Goal: Transaction & Acquisition: Book appointment/travel/reservation

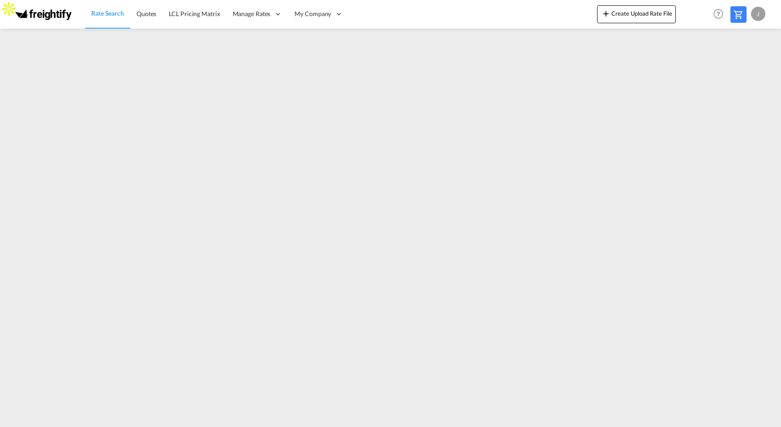
click at [120, 12] on span "Rate Search" at bounding box center [107, 13] width 33 height 8
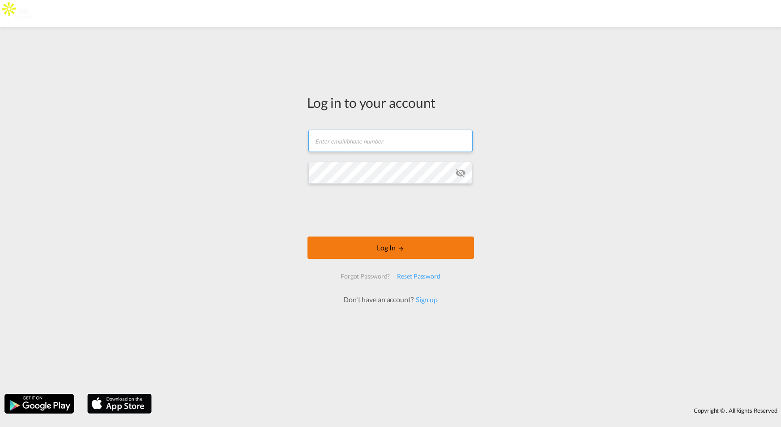
type input "[PERSON_NAME][EMAIL_ADDRESS][DOMAIN_NAME]"
click at [387, 254] on button "Log In" at bounding box center [390, 248] width 166 height 22
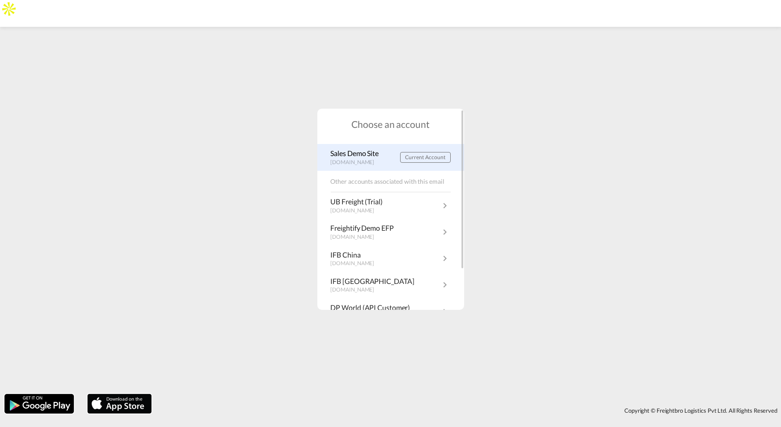
click at [351, 159] on p "[DOMAIN_NAME]" at bounding box center [357, 163] width 53 height 8
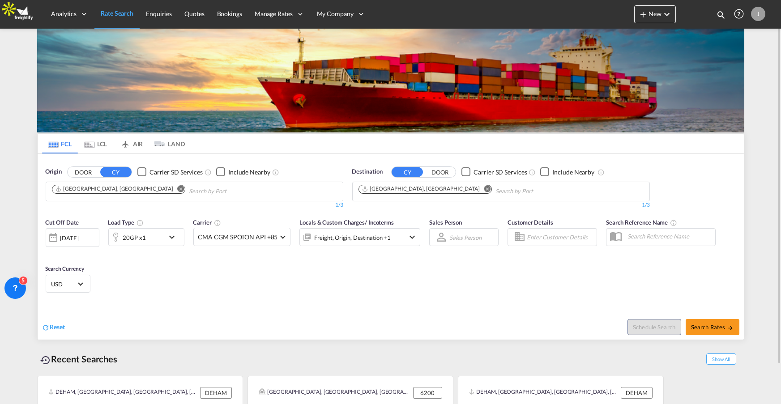
click at [89, 142] on md-icon "Use the left and right arrow keys to navigate between tabs" at bounding box center [89, 144] width 11 height 7
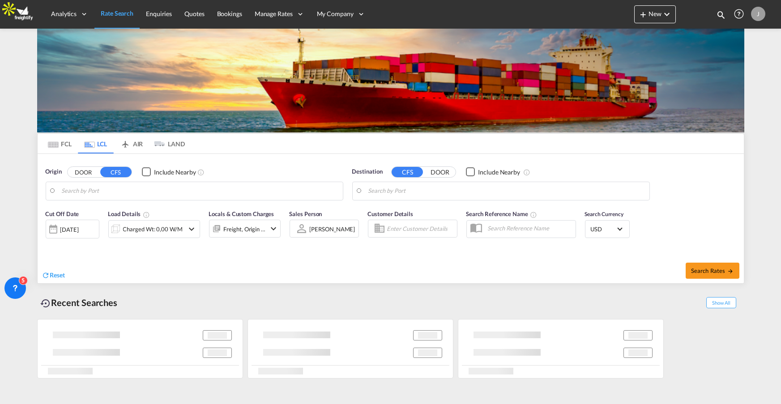
type input "Hamburg, DEHAM"
type input "Shanghai, SH, CNSHA"
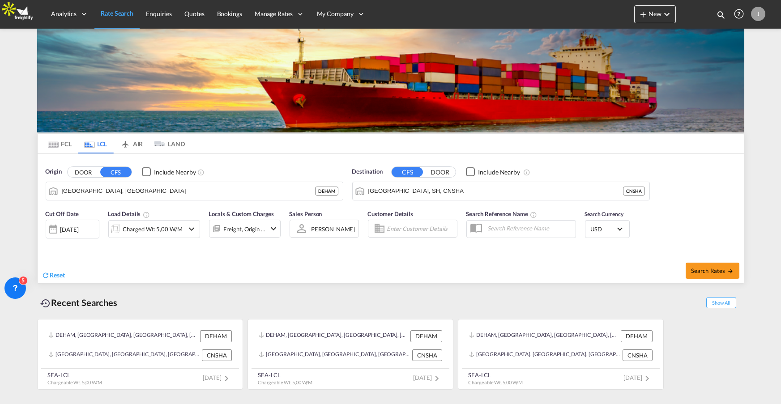
click at [132, 141] on md-tab-item "AIR" at bounding box center [132, 144] width 36 height 20
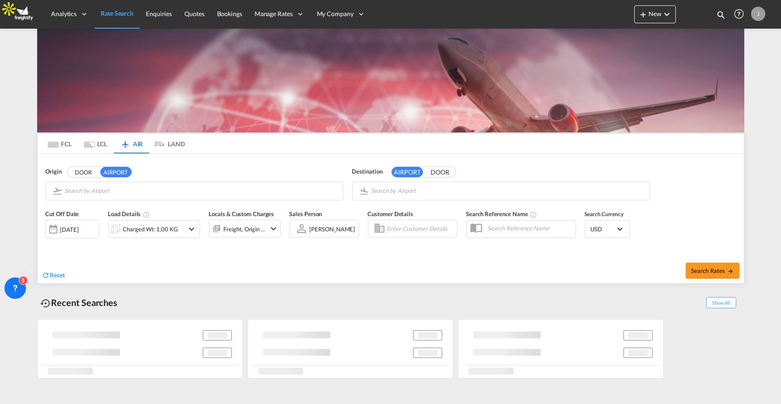
type input "Frankfurt am Main International, Frankfurt-am-Main, FRA"
type input "Shanghai Pudong International, Shanghai, PVG"
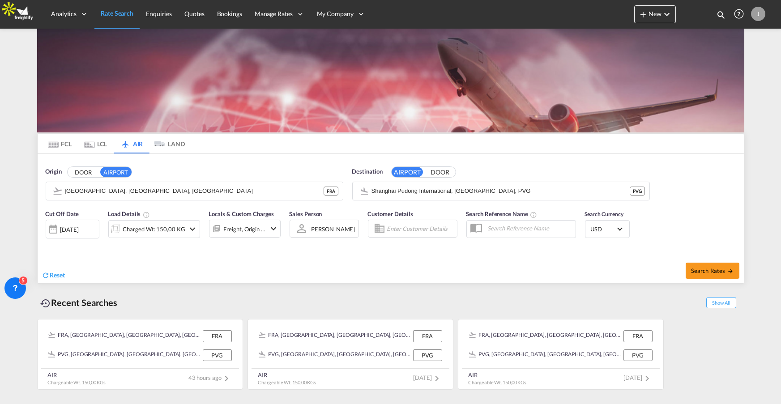
click at [51, 147] on md-icon "Use the left and right arrow keys to navigate between tabs" at bounding box center [53, 144] width 11 height 7
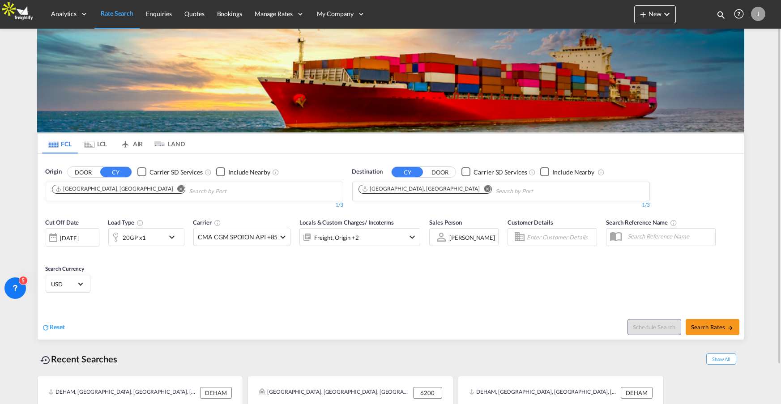
click at [189, 190] on input "Search by Port" at bounding box center [231, 191] width 85 height 14
click at [700, 330] on button "Search Rates" at bounding box center [712, 327] width 54 height 16
type input "DEHAM to CNSHA / 10 Sep 2025"
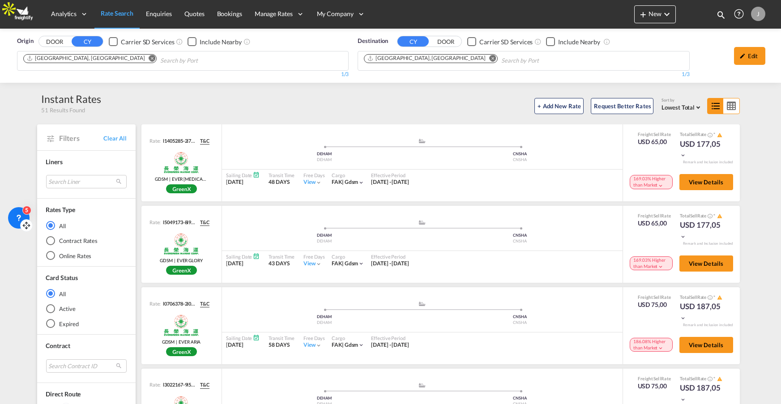
click at [27, 224] on icon at bounding box center [26, 225] width 9 height 9
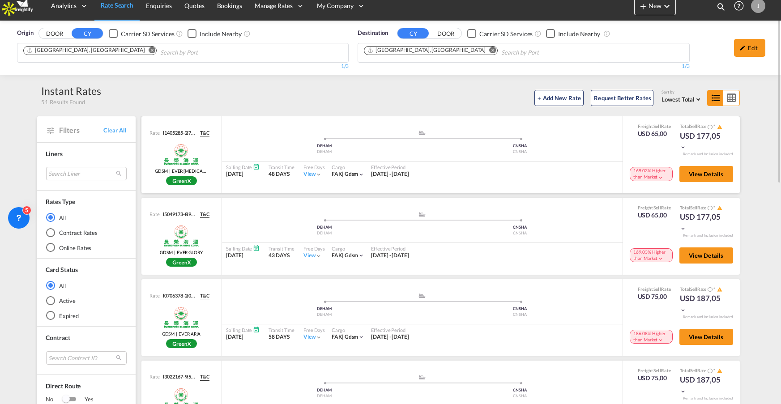
scroll to position [8, 0]
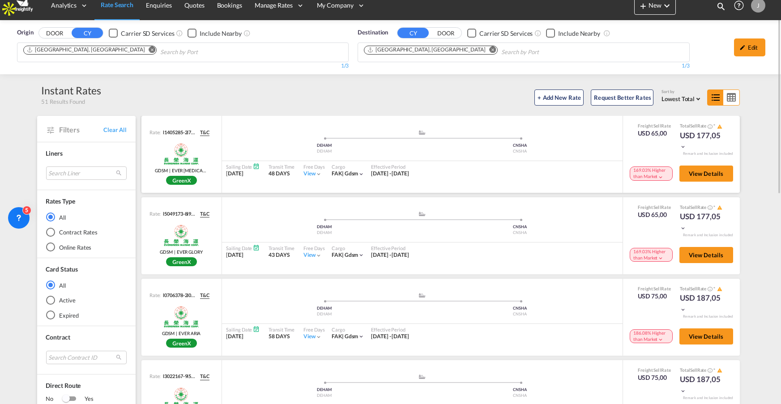
click at [661, 174] on md-icon "icon-chevron-down" at bounding box center [660, 177] width 6 height 6
click at [661, 178] on md-icon "icon-chevron-down" at bounding box center [660, 177] width 6 height 6
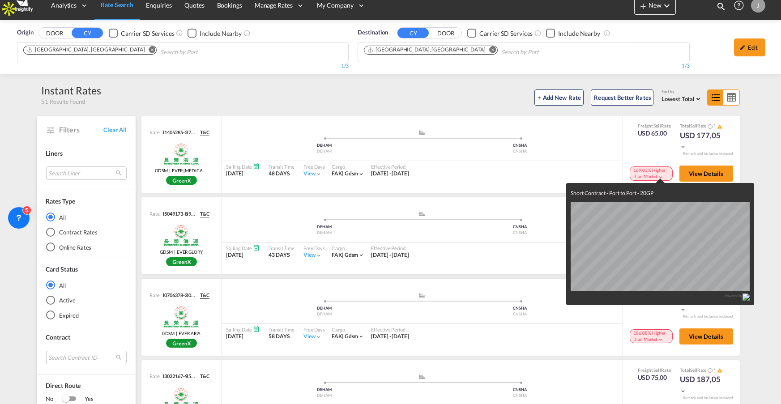
click at [548, 161] on div "Short Contract - Port to Port - 20GP Powered by" at bounding box center [390, 202] width 781 height 404
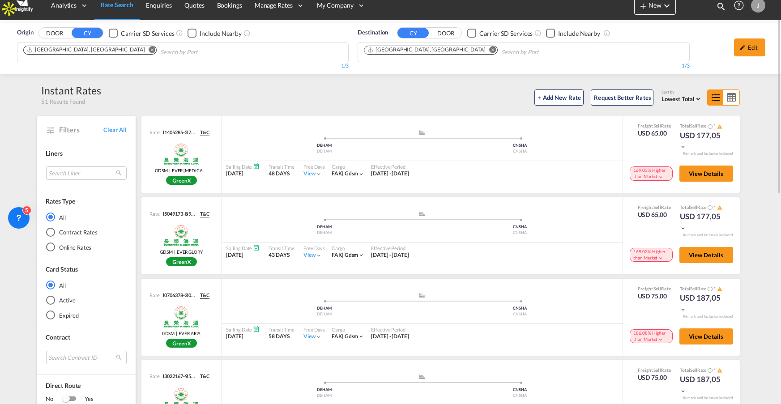
click at [687, 96] on span "Lowest Total" at bounding box center [677, 98] width 33 height 7
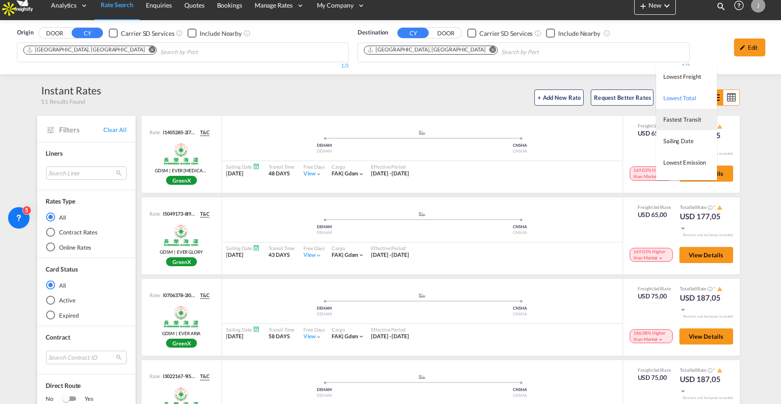
click at [686, 118] on span "Fastest Transit" at bounding box center [682, 119] width 38 height 7
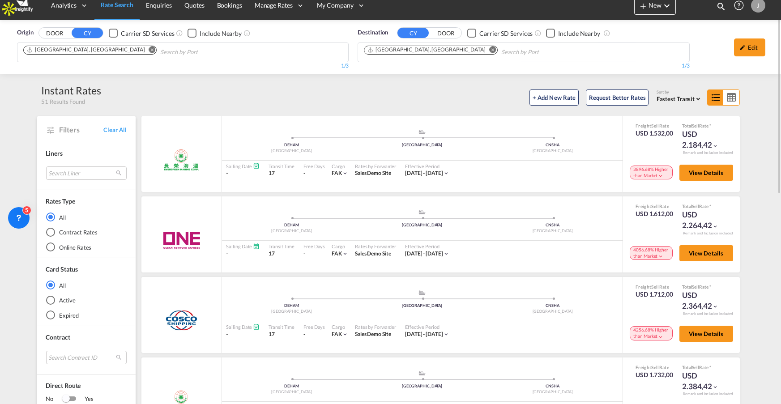
click at [691, 95] on span "Fastest Transit" at bounding box center [675, 98] width 38 height 7
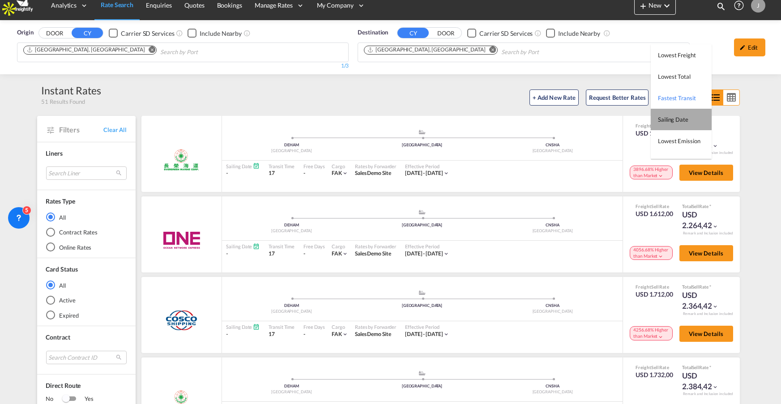
click at [688, 121] on md-option "Sailing Date" at bounding box center [680, 119] width 61 height 21
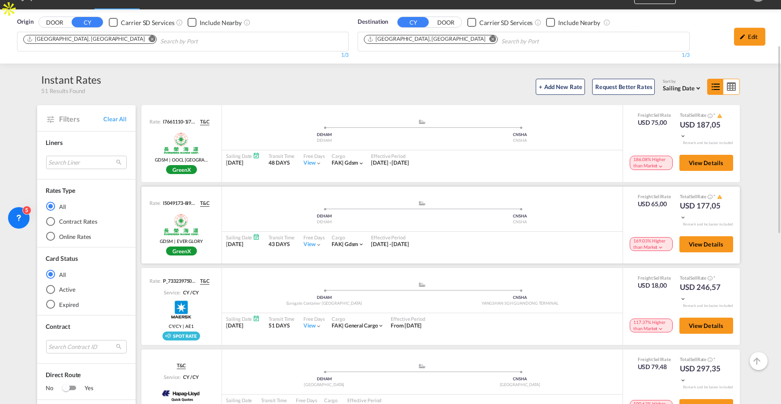
scroll to position [43, 0]
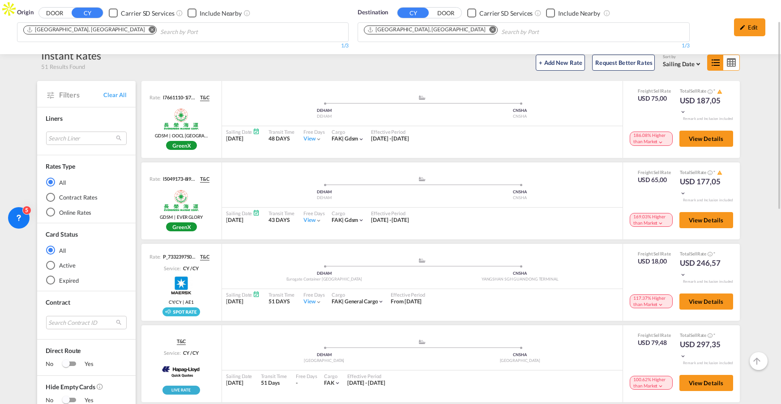
click at [49, 196] on div "Contract Rates" at bounding box center [50, 197] width 9 height 9
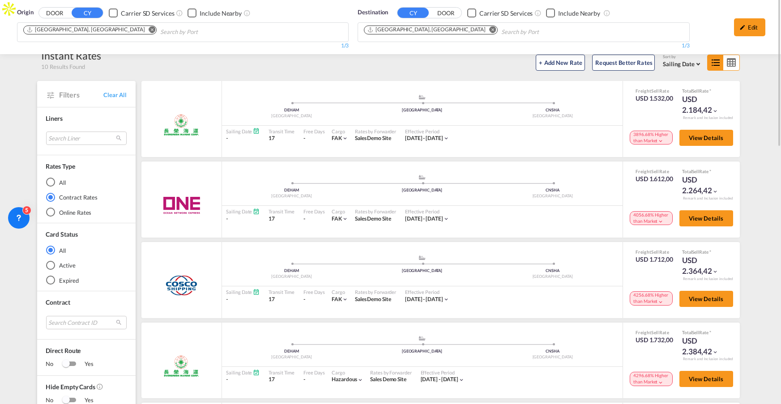
scroll to position [0, 0]
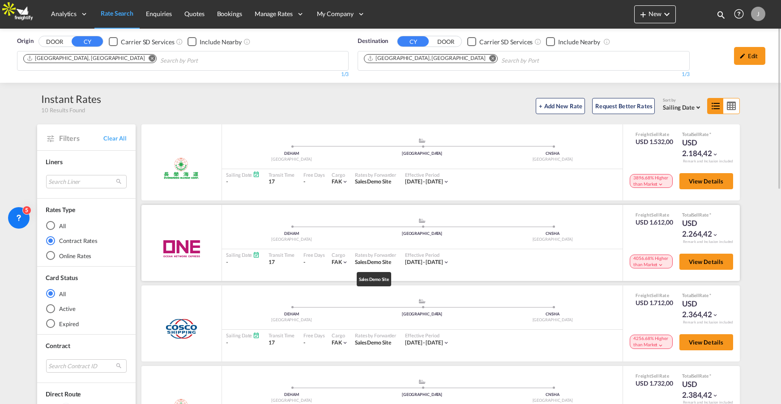
drag, startPoint x: 352, startPoint y: 264, endPoint x: 393, endPoint y: 260, distance: 40.5
click at [393, 260] on div "Rates by Forwarder Sales Demo Site" at bounding box center [375, 258] width 50 height 19
drag, startPoint x: 351, startPoint y: 342, endPoint x: 392, endPoint y: 343, distance: 41.2
click at [386, 343] on div "Rates by Forwarder Sales Demo Site" at bounding box center [375, 339] width 50 height 19
drag, startPoint x: 353, startPoint y: 184, endPoint x: 389, endPoint y: 183, distance: 36.3
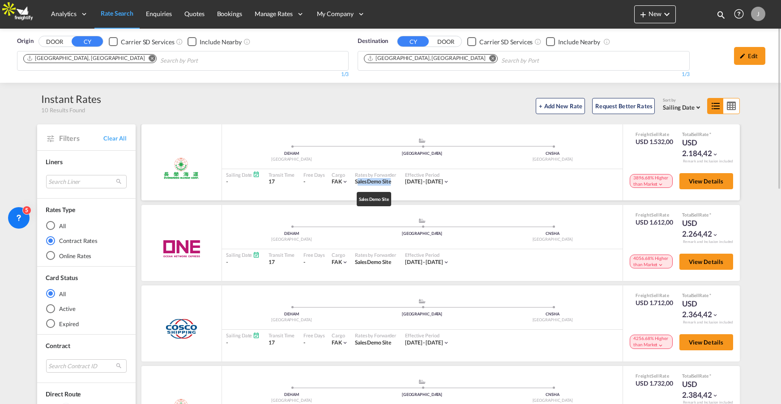
click at [389, 183] on span "Sales Demo Site" at bounding box center [373, 181] width 36 height 7
drag, startPoint x: 105, startPoint y: 242, endPoint x: 51, endPoint y: 242, distance: 53.7
click at [51, 242] on md-radio-button "Contract Rates" at bounding box center [86, 240] width 81 height 9
click at [75, 253] on md-radio-button "Online Rates" at bounding box center [86, 255] width 81 height 9
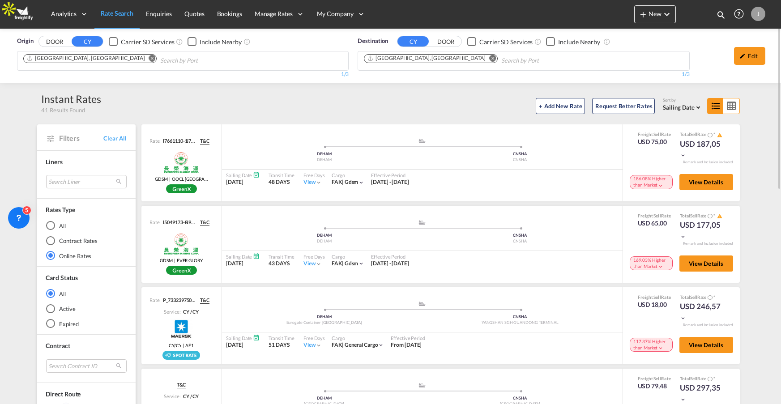
click at [66, 239] on md-radio-button "Contract Rates" at bounding box center [86, 240] width 81 height 9
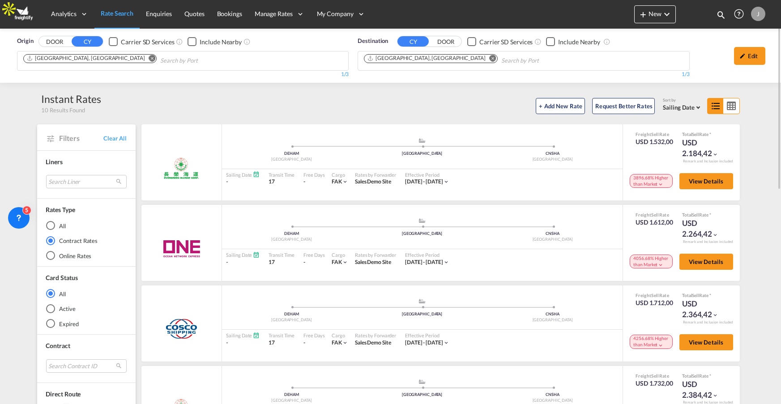
click at [52, 251] on div "Online Rates" at bounding box center [50, 255] width 9 height 9
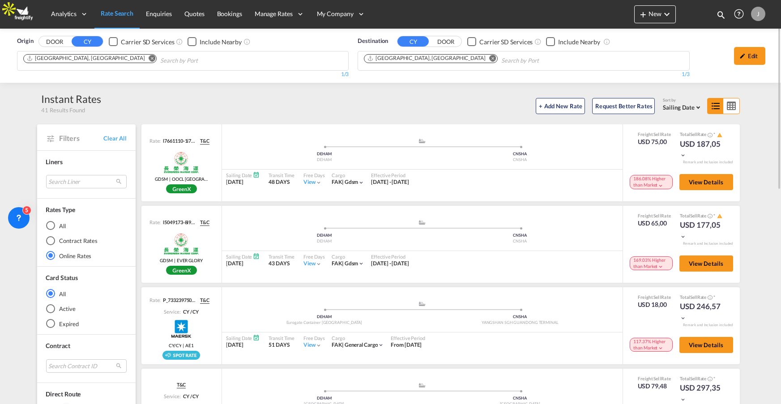
click at [59, 240] on md-radio-button "Contract Rates" at bounding box center [86, 240] width 81 height 9
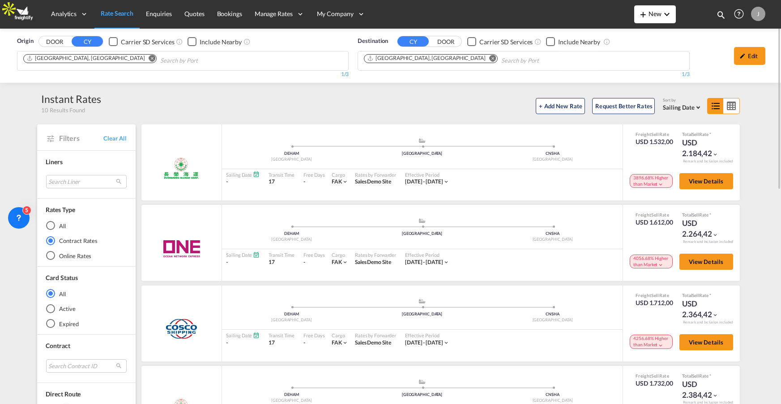
click at [650, 18] on button "New" at bounding box center [655, 14] width 42 height 18
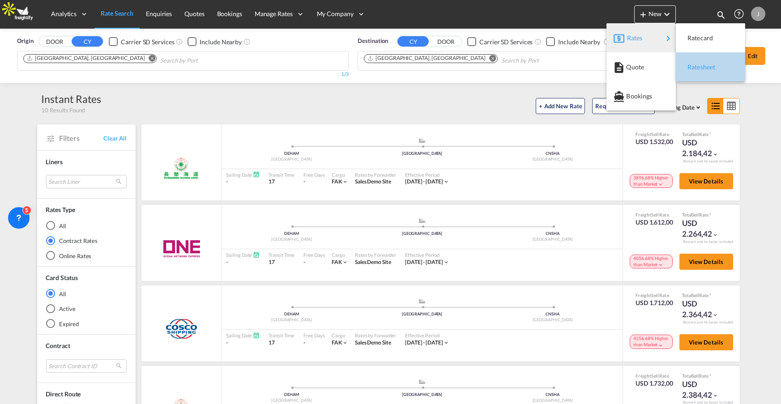
click at [706, 70] on div "Ratesheet" at bounding box center [703, 67] width 33 height 22
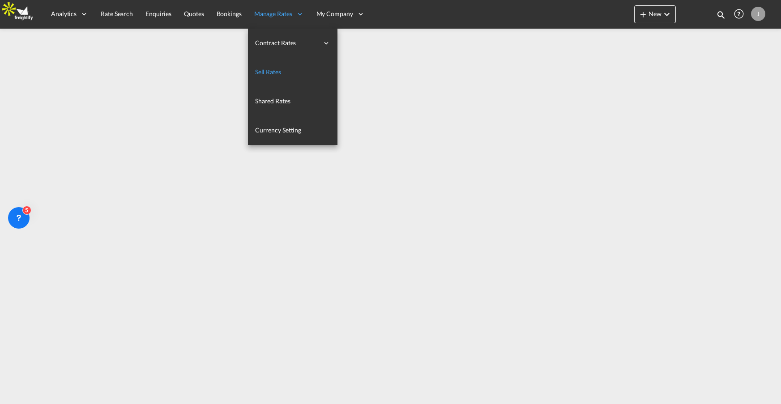
click at [275, 71] on span "Sell Rates" at bounding box center [268, 72] width 26 height 8
click at [274, 103] on span "Shared Rates" at bounding box center [272, 101] width 35 height 8
click at [276, 72] on span "Sell Rates" at bounding box center [268, 72] width 26 height 8
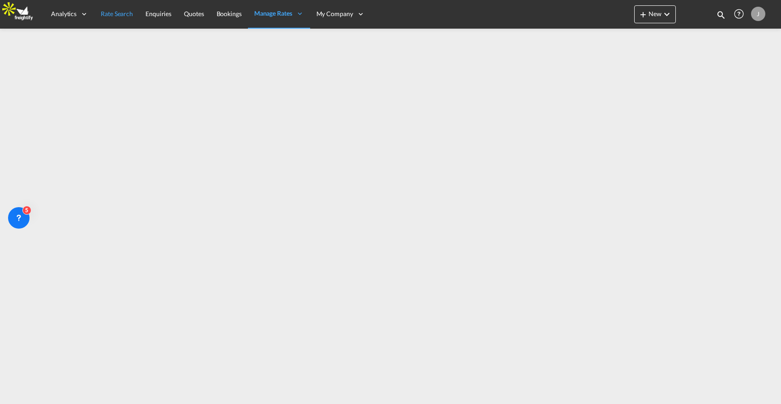
click at [119, 14] on span "Rate Search" at bounding box center [117, 14] width 32 height 8
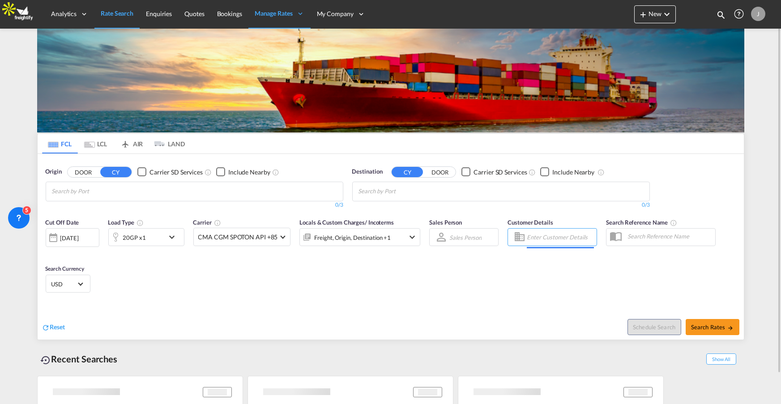
click at [560, 238] on input "Enter Customer Details" at bounding box center [559, 236] width 67 height 13
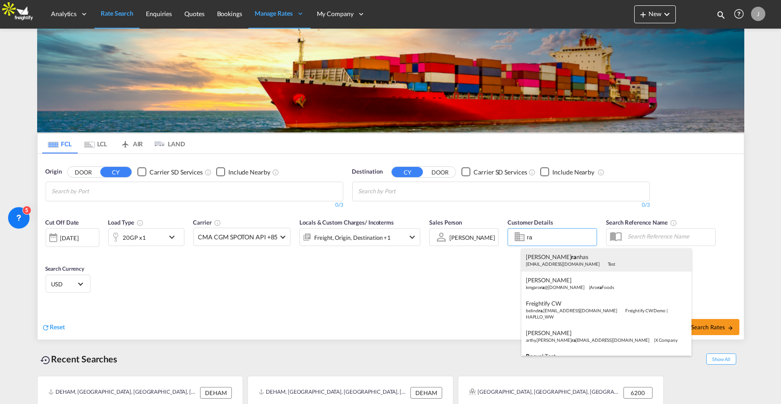
type input "r"
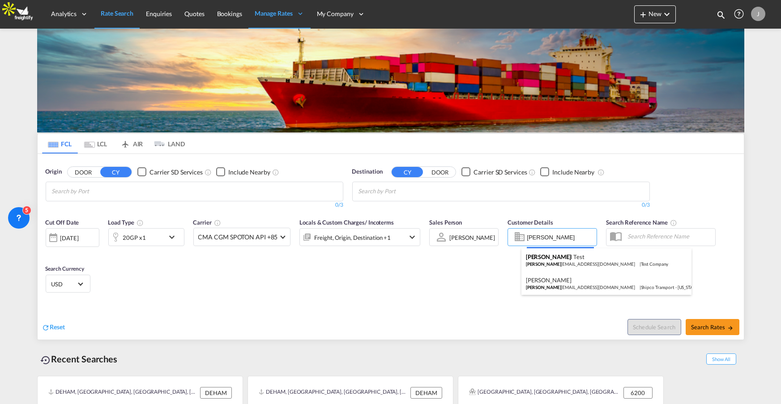
click at [548, 237] on body "Analytics Reports Dashboard Rate Search Enquiries Quotes Bookings" at bounding box center [390, 202] width 781 height 404
click at [548, 237] on input "Raque" at bounding box center [559, 236] width 67 height 13
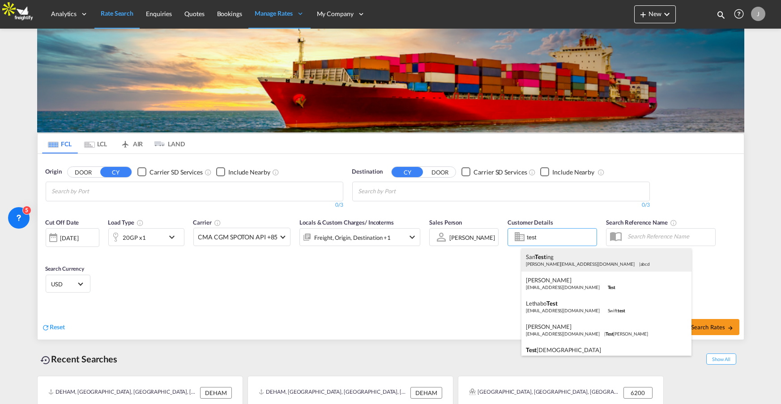
click at [543, 263] on div "San Test ing sangeethaa@freightify.com | abcd" at bounding box center [606, 259] width 170 height 23
type input "abcd, San Testing, sangeethaa@freightify.com"
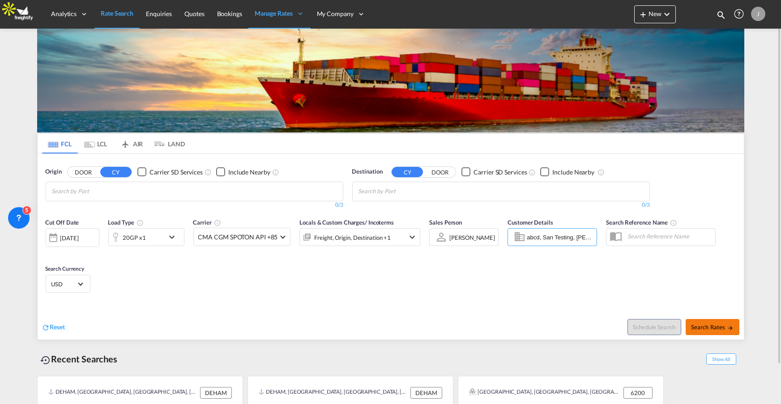
click at [713, 326] on span "Search Rates" at bounding box center [712, 326] width 43 height 7
click at [229, 188] on md-chips at bounding box center [194, 191] width 297 height 19
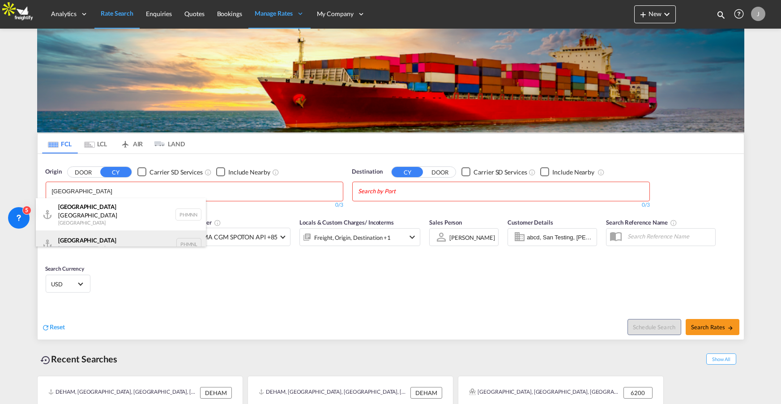
type input "manila"
click at [88, 239] on div "Manila Philippines PHMNL" at bounding box center [121, 243] width 170 height 27
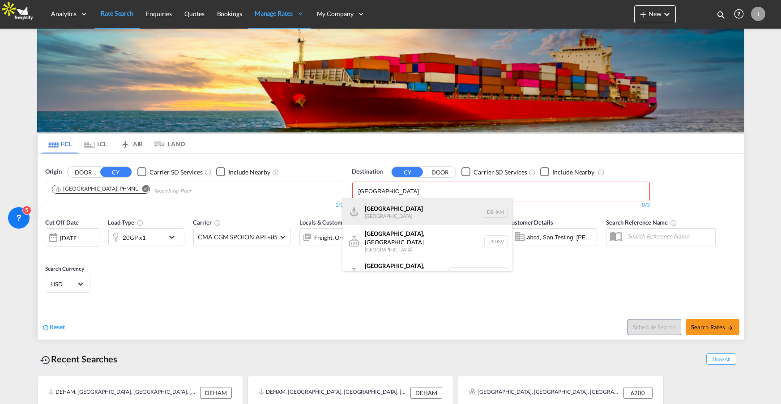
type input "Hamburg"
click at [385, 213] on div "Hamburg Germany DEHAM" at bounding box center [427, 211] width 170 height 27
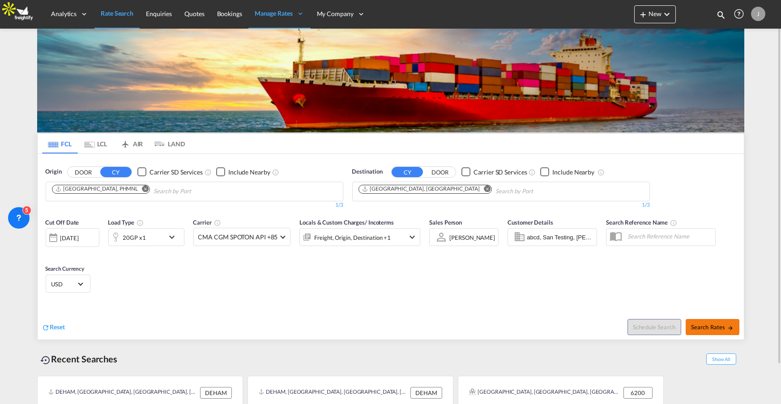
click at [720, 327] on span "Search Rates" at bounding box center [712, 326] width 43 height 7
type input "PHMNL to DEHAM / 10 Sep 2025"
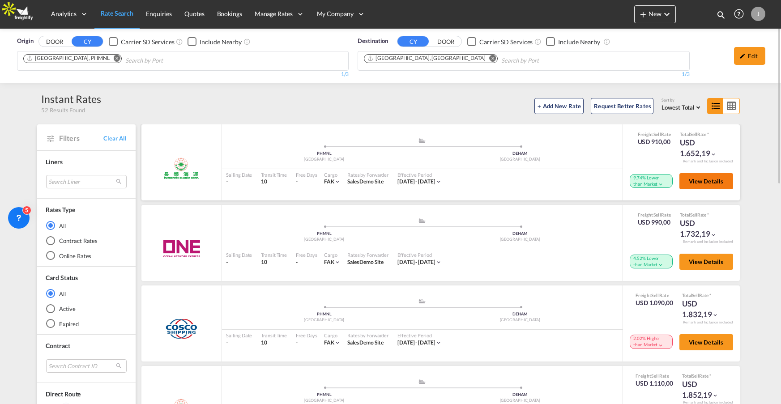
click at [699, 179] on span "View Details" at bounding box center [705, 181] width 35 height 7
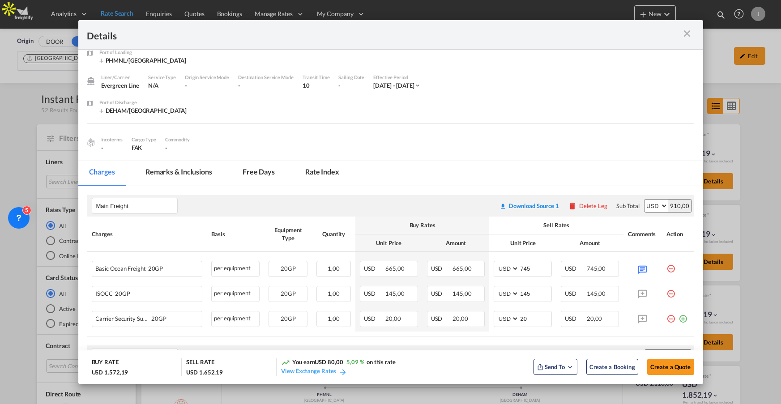
scroll to position [22, 0]
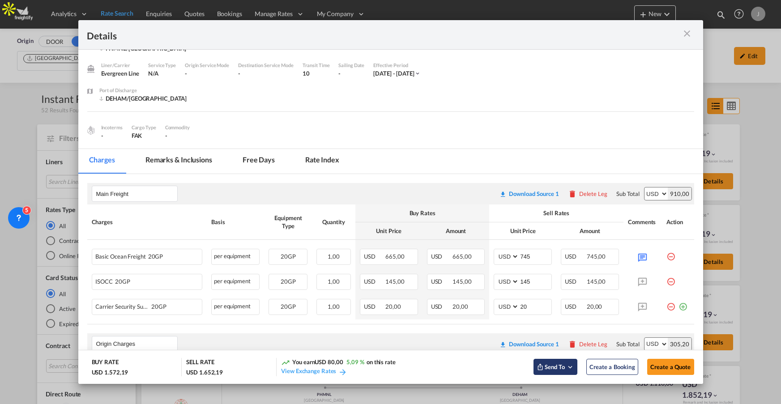
click at [567, 370] on md-icon "Open sync menu" at bounding box center [570, 367] width 8 height 8
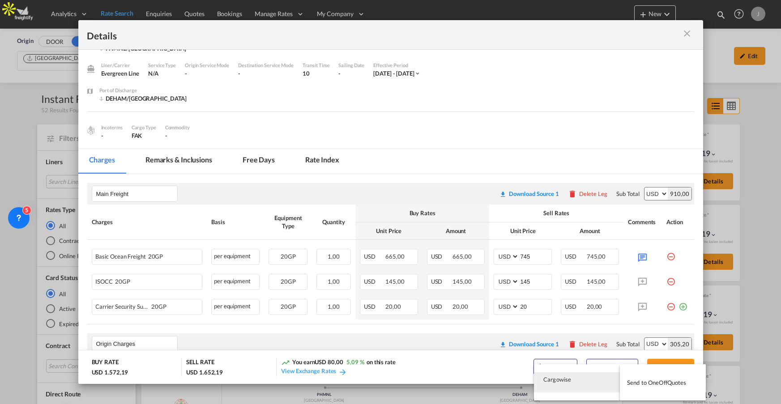
click at [476, 363] on md-backdrop at bounding box center [390, 202] width 781 height 404
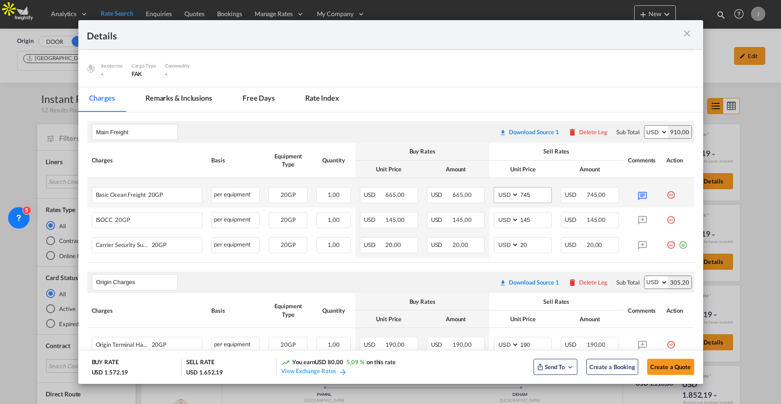
scroll to position [80, 0]
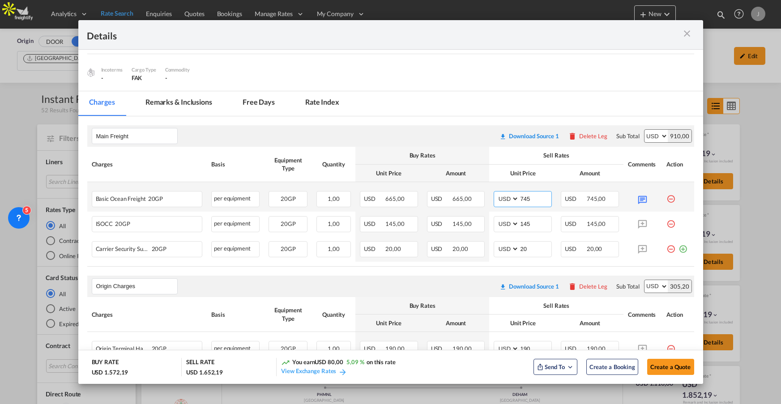
click at [536, 198] on input "745" at bounding box center [535, 197] width 32 height 13
click at [414, 152] on div "Buy Rates" at bounding box center [422, 155] width 125 height 8
click at [551, 156] on div "Sell Rates" at bounding box center [555, 155] width 125 height 8
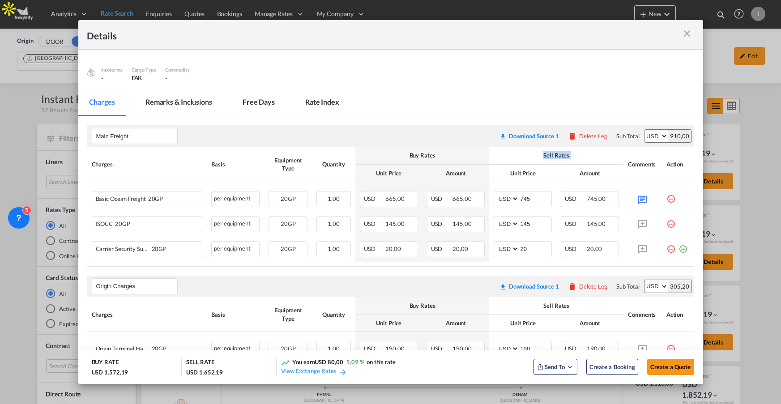
click at [551, 156] on div "Sell Rates" at bounding box center [555, 155] width 125 height 8
click at [522, 200] on input "745" at bounding box center [535, 197] width 32 height 13
click at [533, 198] on input "745" at bounding box center [535, 197] width 32 height 13
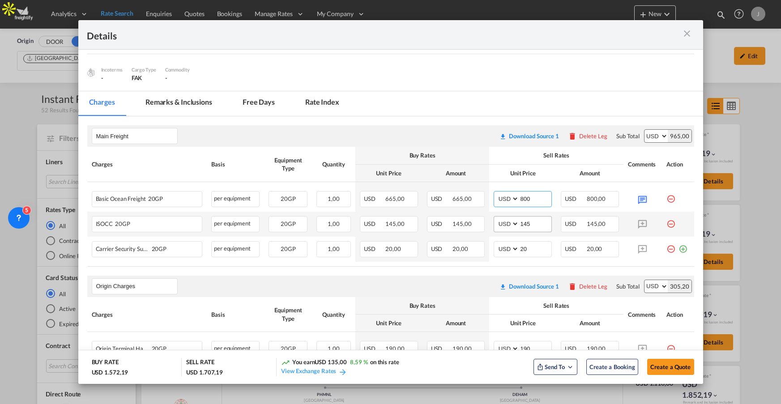
type input "800"
click at [527, 225] on input "145" at bounding box center [535, 223] width 32 height 13
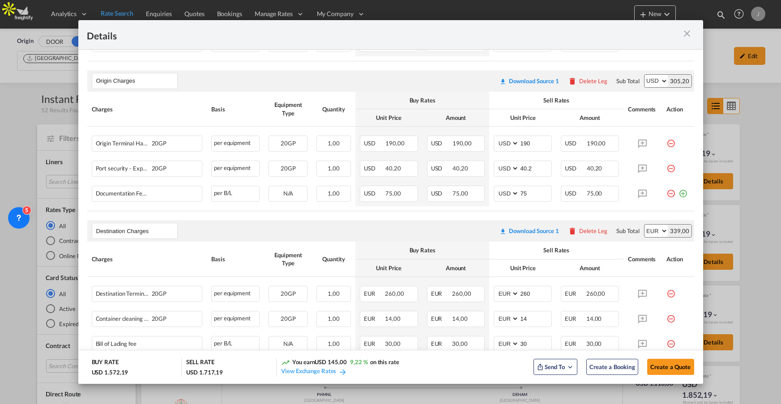
scroll to position [300, 0]
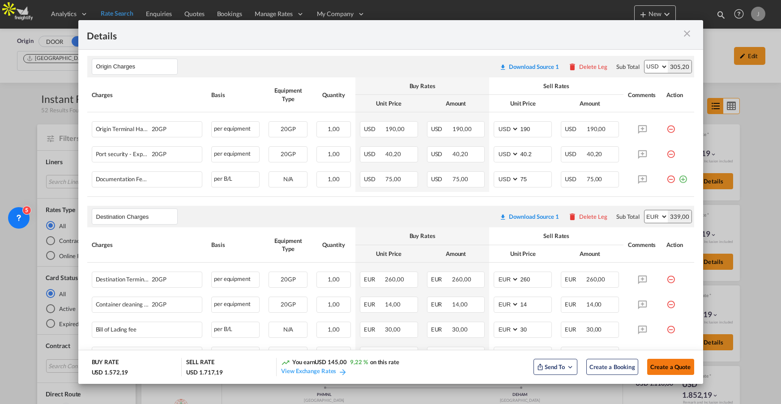
type input "155"
click at [676, 367] on span "Create a Quote" at bounding box center [670, 366] width 41 height 7
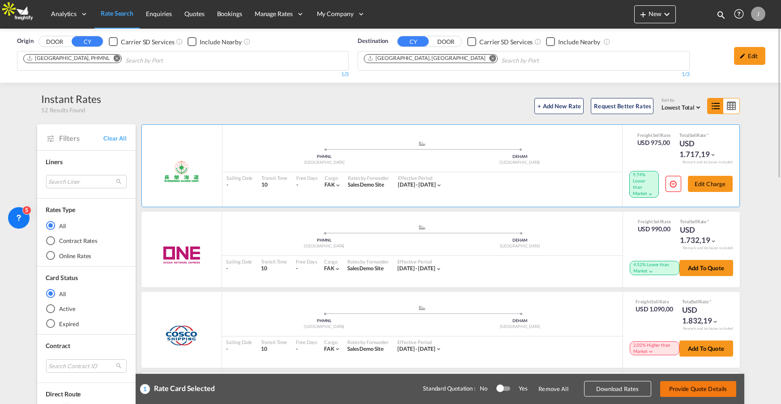
click at [709, 387] on button "Provide Quote Details" at bounding box center [698, 389] width 76 height 16
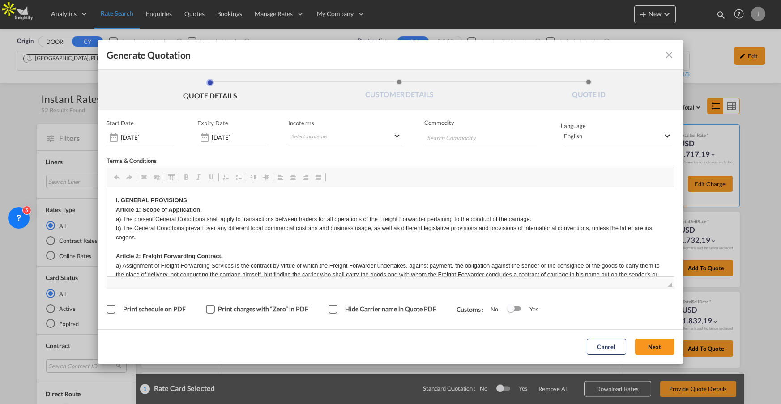
scroll to position [0, 0]
click at [605, 142] on md-select-value "English" at bounding box center [617, 137] width 109 height 17
click at [615, 315] on md-backdrop at bounding box center [390, 202] width 781 height 404
click at [225, 336] on md-select-value "Default" at bounding box center [186, 344] width 78 height 17
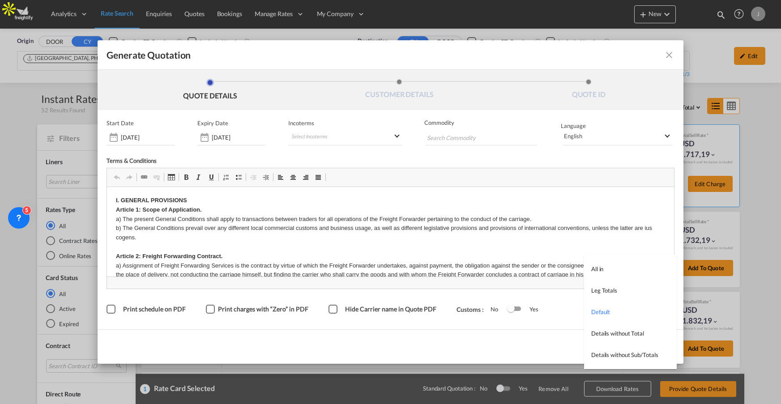
click at [536, 348] on md-backdrop at bounding box center [390, 202] width 781 height 404
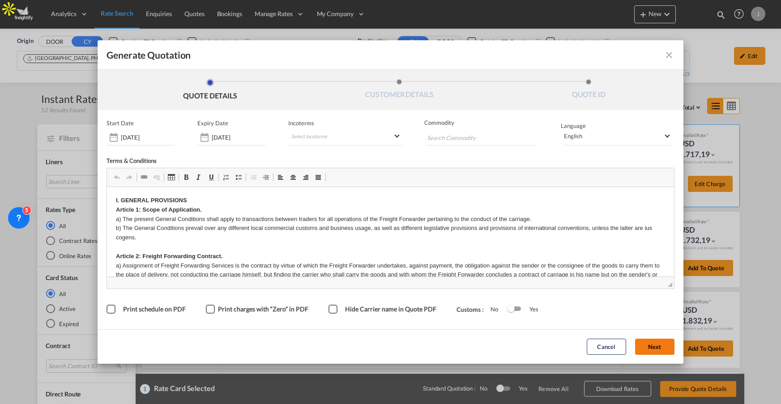
click at [652, 349] on button "Next" at bounding box center [654, 347] width 39 height 16
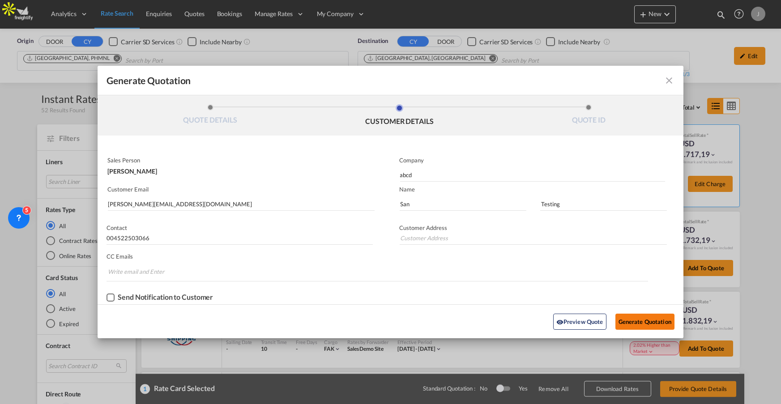
click at [644, 320] on button "Generate Quotation" at bounding box center [644, 322] width 59 height 16
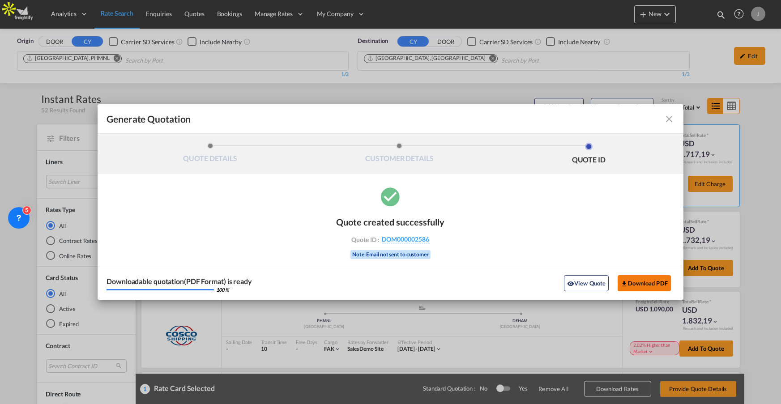
click at [648, 282] on button "Download PDF" at bounding box center [643, 283] width 53 height 16
click at [671, 119] on md-icon "icon-close fg-AAA8AD cursor m-0" at bounding box center [668, 119] width 11 height 11
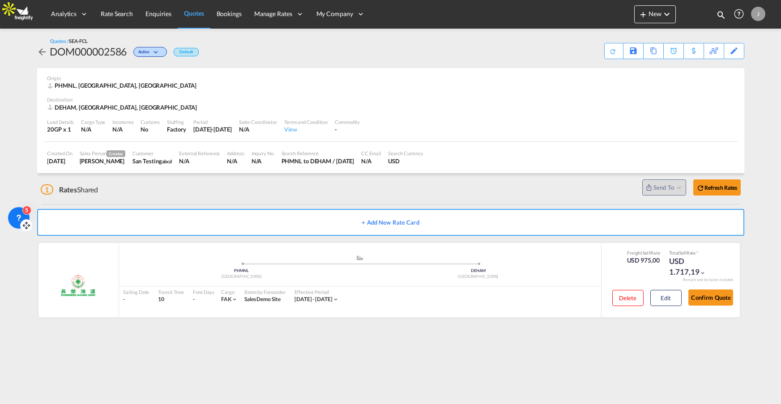
click at [17, 216] on icon at bounding box center [18, 217] width 3 height 4
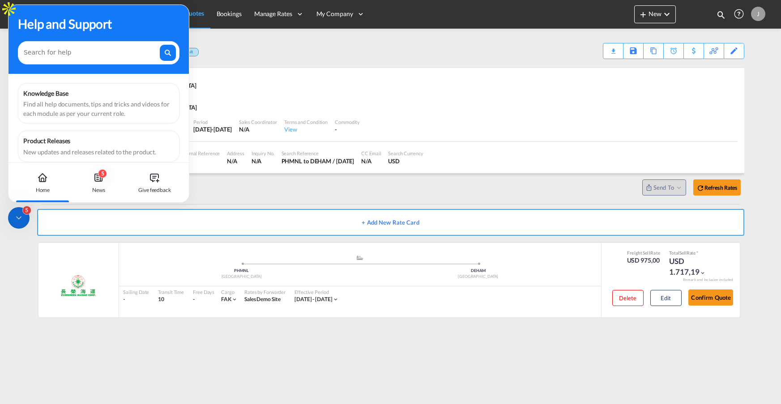
click at [99, 141] on div "Product Releases" at bounding box center [98, 140] width 151 height 9
click at [153, 181] on icon at bounding box center [154, 178] width 8 height 8
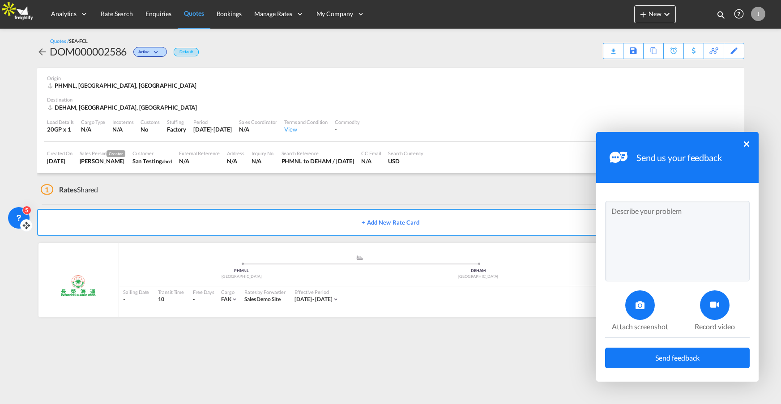
click at [654, 214] on textarea at bounding box center [677, 241] width 144 height 81
click at [747, 145] on button "×" at bounding box center [745, 143] width 5 height 5
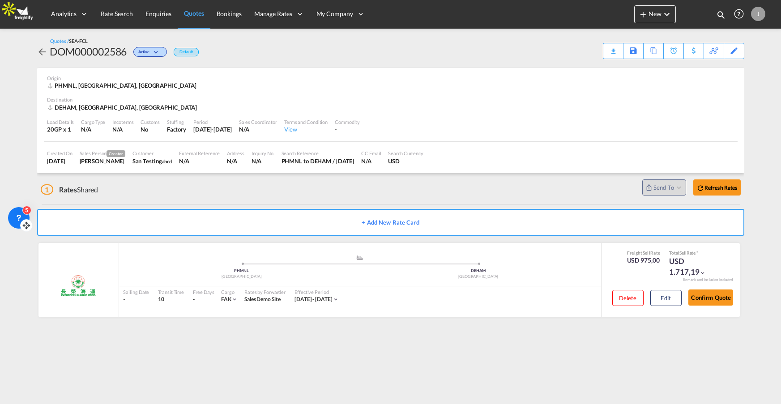
click at [193, 19] on link "Quotes" at bounding box center [194, 14] width 32 height 29
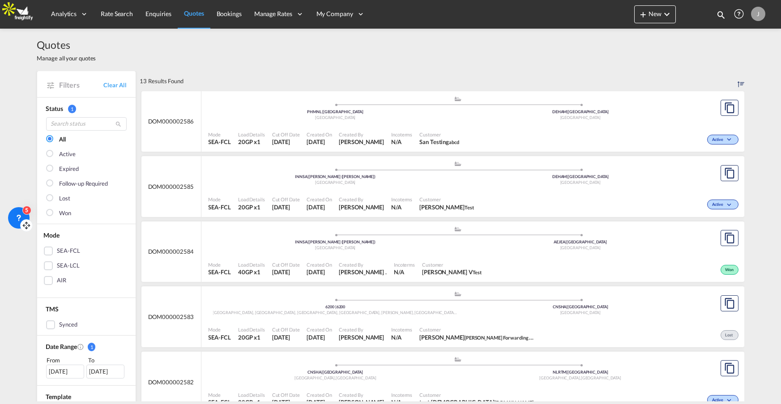
click at [332, 191] on div "Mode SEA-FCL Load Details 20GP x1 Cut Off Date 10 Sep 2025 Created On 10 Sep 20…" at bounding box center [472, 203] width 543 height 27
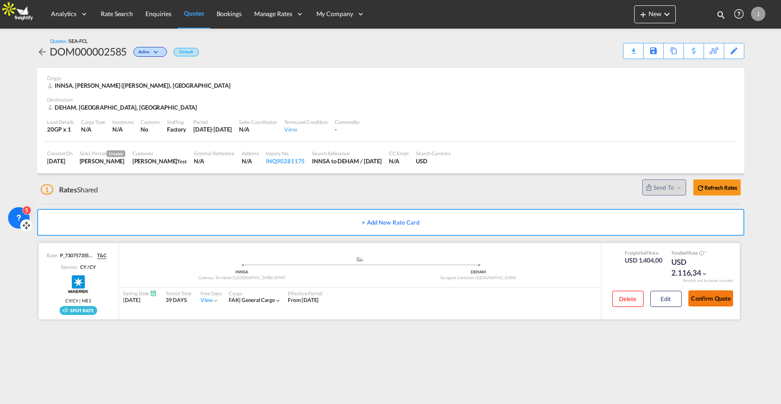
click at [715, 299] on button "Confirm Quote" at bounding box center [710, 298] width 45 height 16
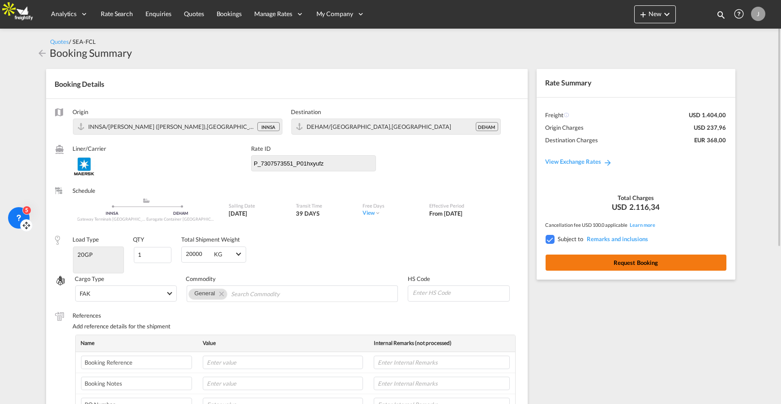
click at [632, 260] on button "Request Booking" at bounding box center [635, 263] width 181 height 16
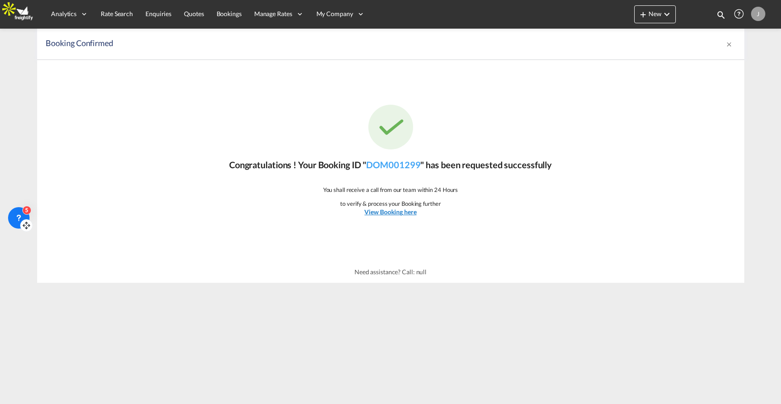
click at [396, 214] on u "View Booking here" at bounding box center [390, 212] width 52 height 8
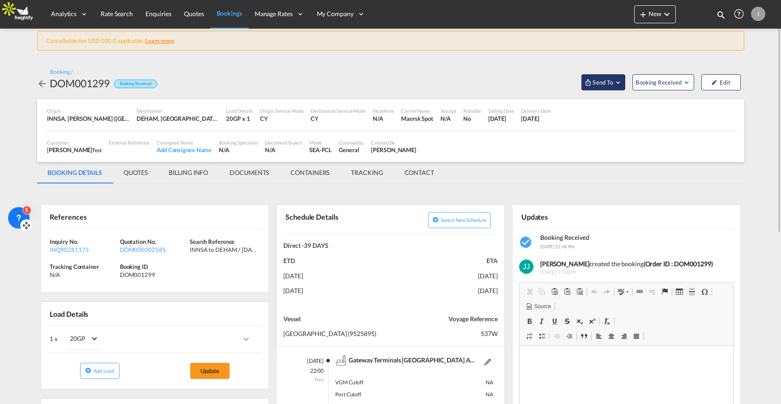
click at [619, 82] on md-icon "Open demo menu" at bounding box center [618, 82] width 8 height 8
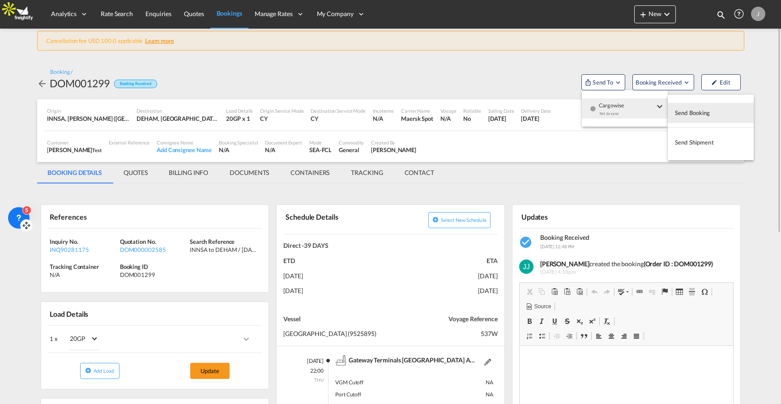
click at [436, 313] on md-backdrop at bounding box center [390, 202] width 781 height 404
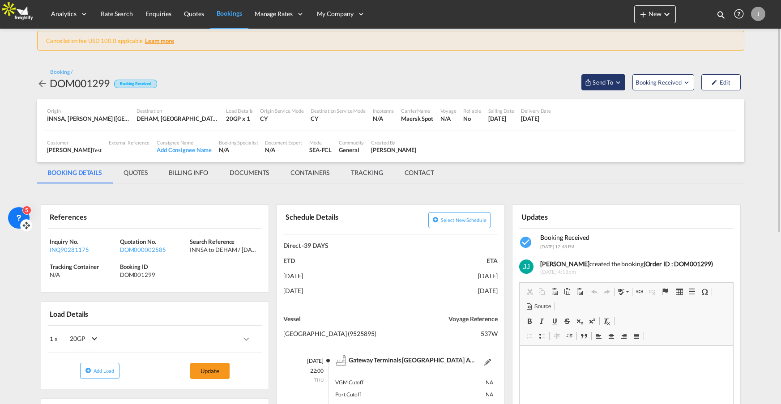
click at [609, 83] on span "Send To" at bounding box center [602, 82] width 22 height 9
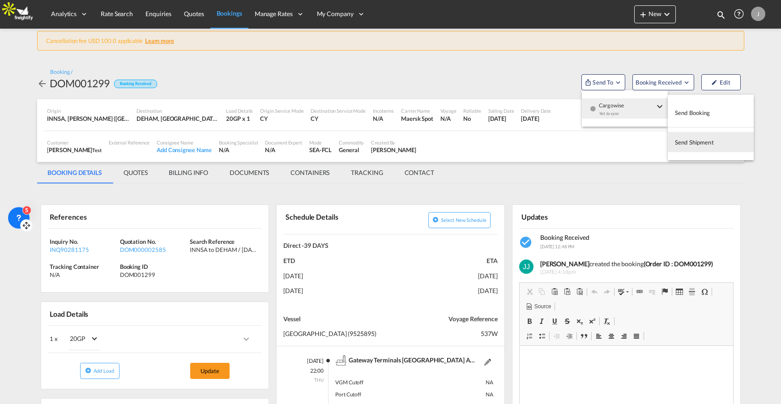
click at [184, 173] on md-backdrop at bounding box center [390, 202] width 781 height 404
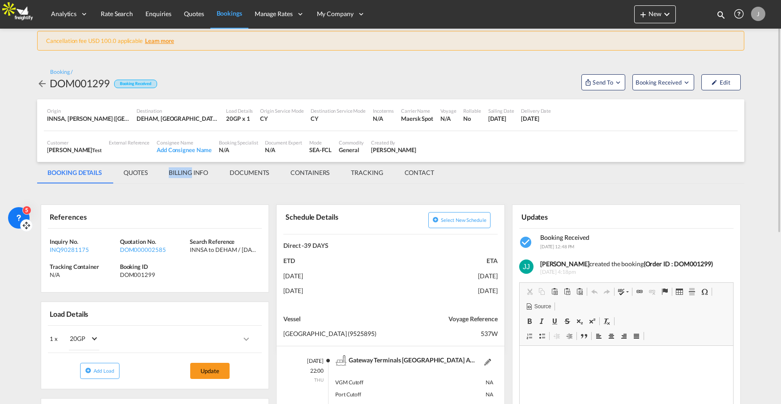
click at [184, 174] on md-tab-item "BILLING INFO" at bounding box center [188, 172] width 61 height 21
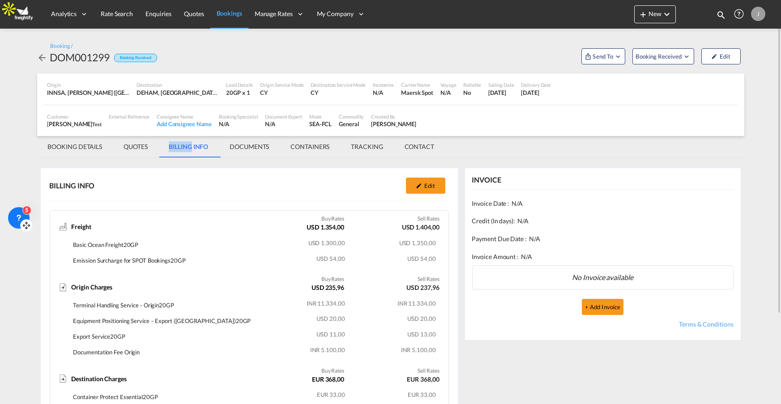
scroll to position [25, 0]
click at [77, 148] on md-tab-item "BOOKING DETAILS" at bounding box center [75, 146] width 76 height 21
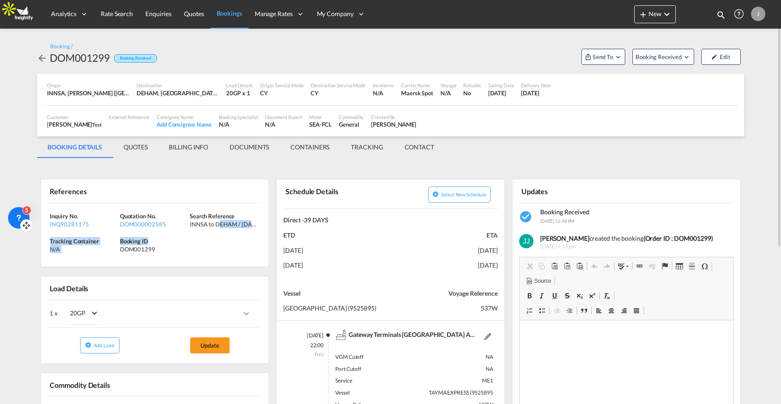
drag, startPoint x: 193, startPoint y: 240, endPoint x: 219, endPoint y: 243, distance: 26.5
click at [219, 243] on div "Inquiry No. INQ90281175 Quotation No. DOM000002585 Search Reference INNSA to DE…" at bounding box center [155, 235] width 228 height 64
click at [204, 243] on div "Inquiry No. INQ90281175 Quotation No. DOM000002585 Search Reference INNSA to DE…" at bounding box center [155, 235] width 228 height 64
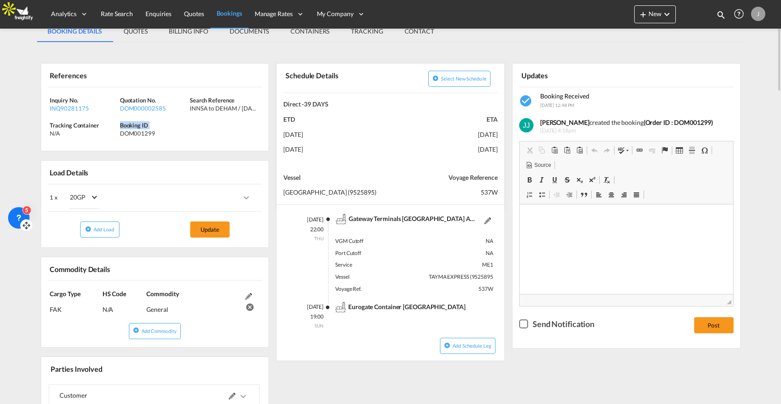
scroll to position [0, 0]
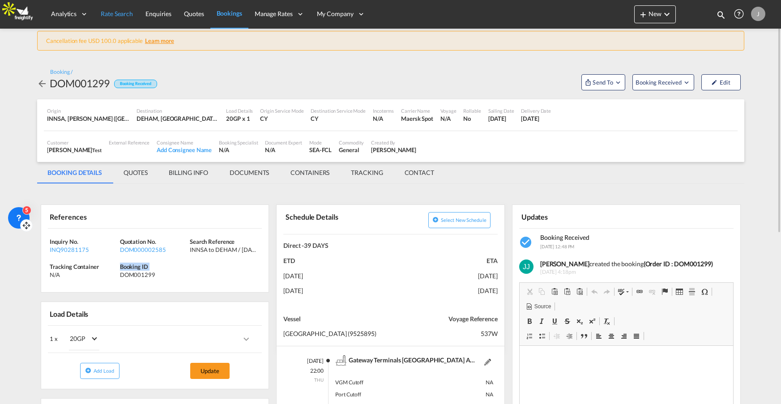
click at [126, 14] on span "Rate Search" at bounding box center [117, 14] width 32 height 8
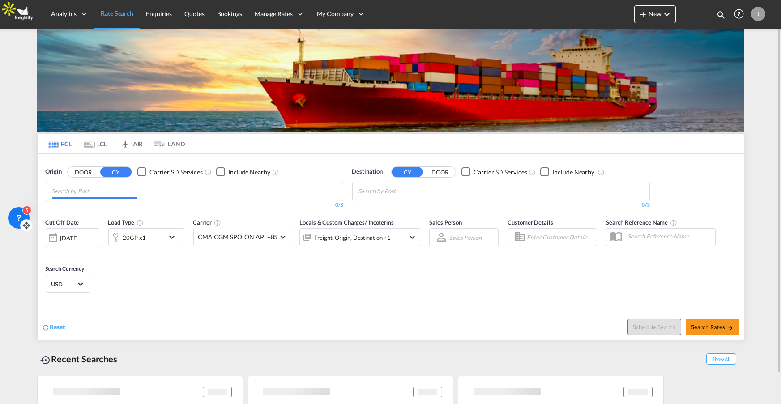
click at [142, 190] on md-chips at bounding box center [194, 191] width 297 height 19
click at [331, 385] on div "DEHAM, Hamburg, Germany, Western Europe, Europe DEHAM" at bounding box center [350, 392] width 191 height 19
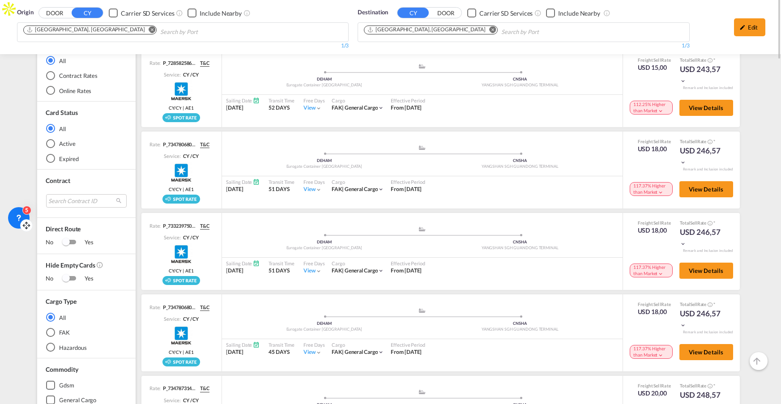
scroll to position [32, 0]
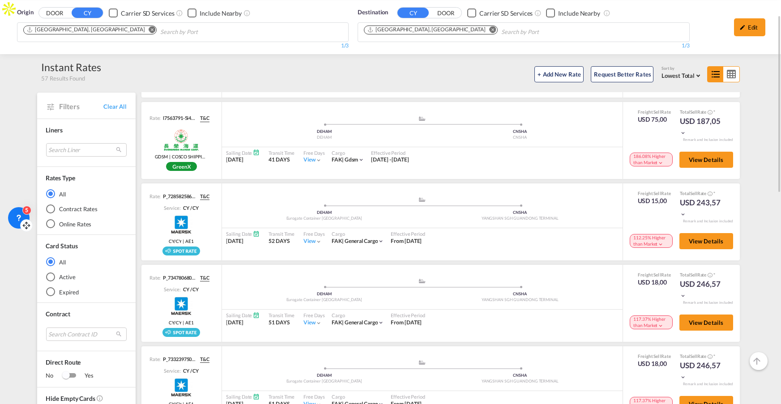
click at [51, 207] on div "Contract Rates" at bounding box center [50, 208] width 9 height 9
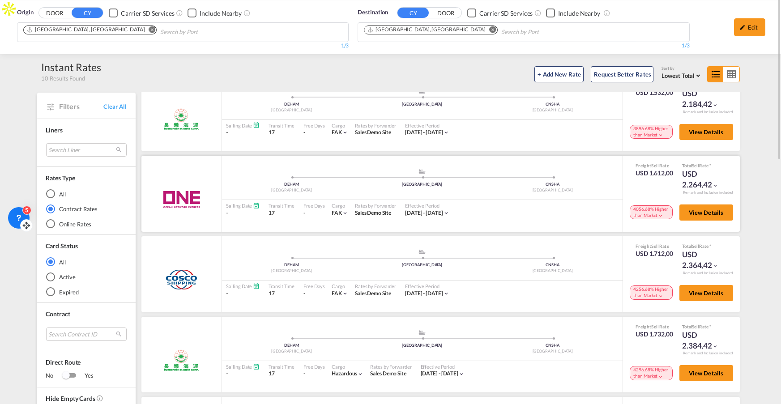
scroll to position [0, 0]
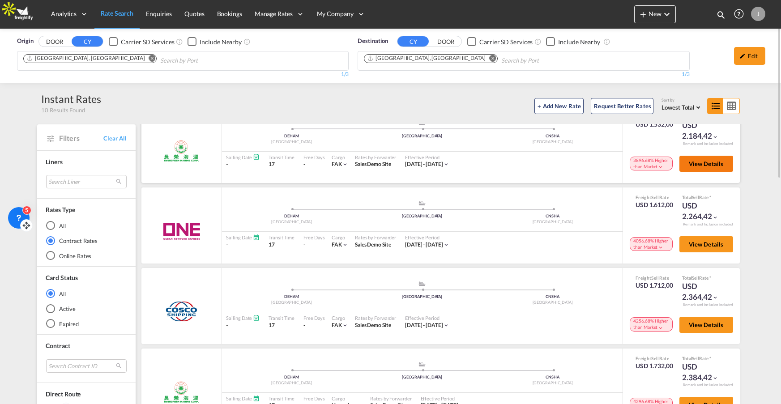
click at [697, 163] on span "View Details" at bounding box center [705, 163] width 35 height 7
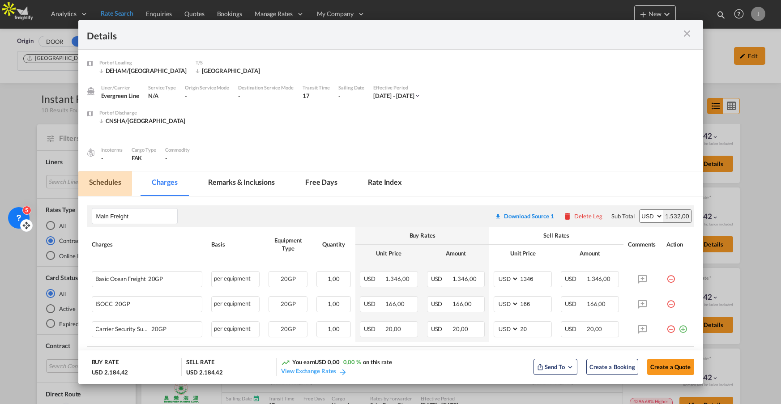
click at [104, 180] on md-tab-item "Schedules" at bounding box center [105, 183] width 54 height 25
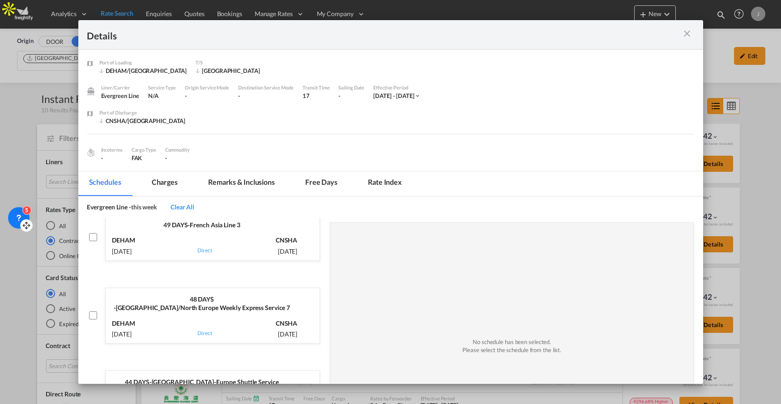
scroll to position [7, 0]
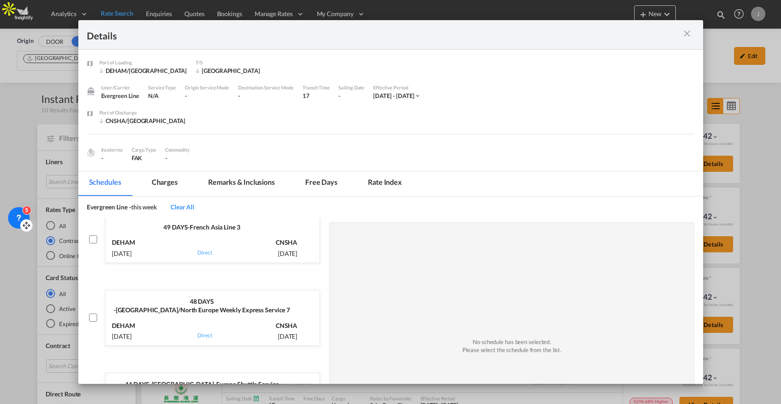
click at [92, 237] on input "Port of ..." at bounding box center [93, 239] width 8 height 8
checkbox input "true"
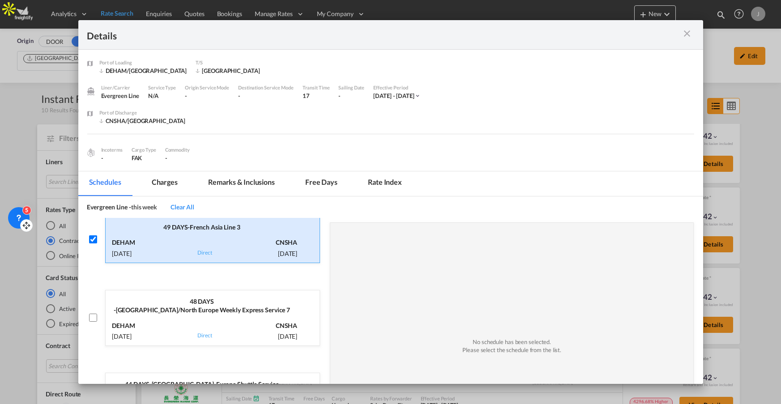
click at [205, 244] on p "via Direct" at bounding box center [204, 247] width 14 height 20
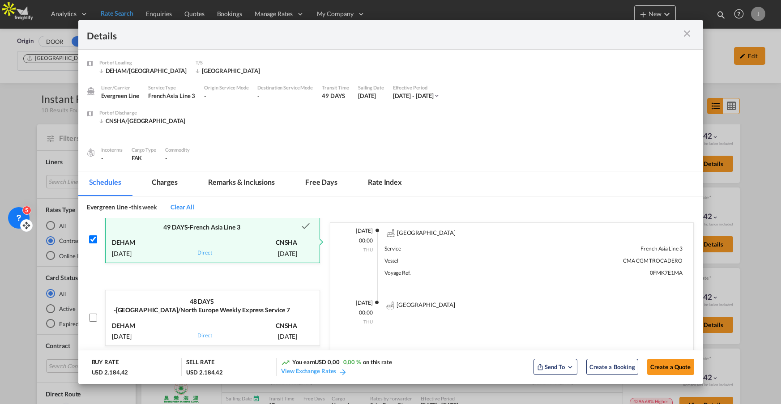
click at [174, 319] on div "via Direct" at bounding box center [204, 330] width 60 height 22
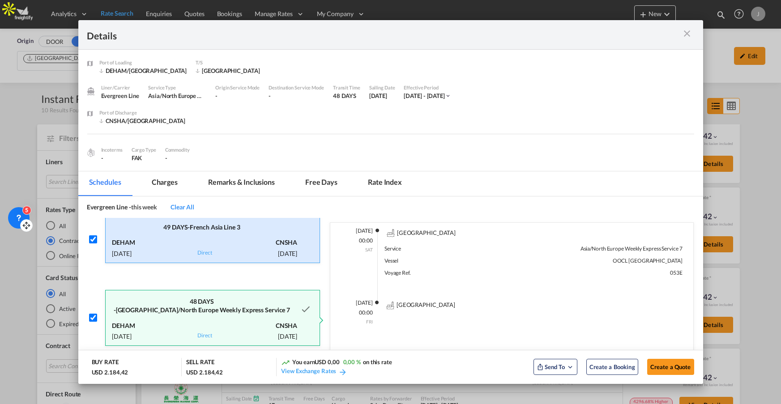
click at [94, 315] on input "Port of ..." at bounding box center [93, 318] width 8 height 8
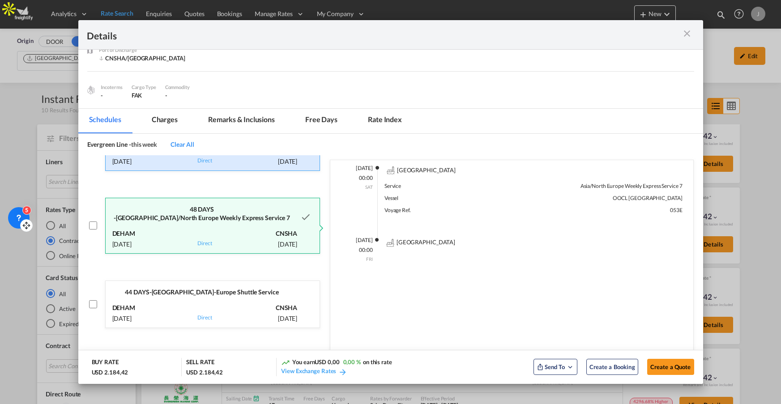
scroll to position [0, 0]
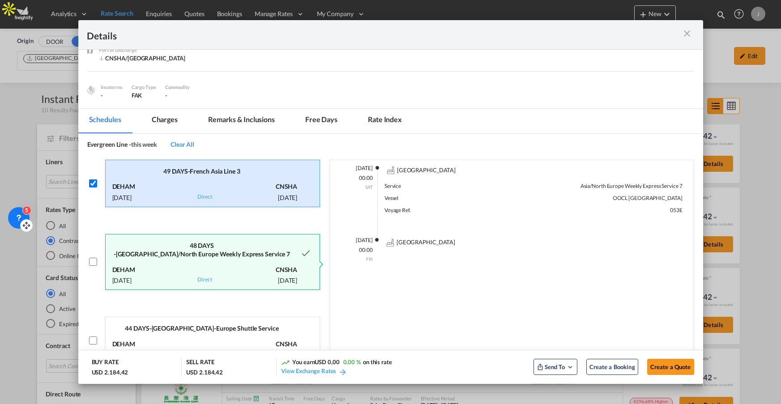
drag, startPoint x: 576, startPoint y: 188, endPoint x: 686, endPoint y: 215, distance: 113.3
click at [686, 215] on div "13 Sep 2025 00:00 SAT Hamburg Service Asia/North Europe Weekly Express Service …" at bounding box center [512, 202] width 354 height 74
click at [92, 258] on input "Port of ..." at bounding box center [93, 262] width 8 height 8
checkbox input "true"
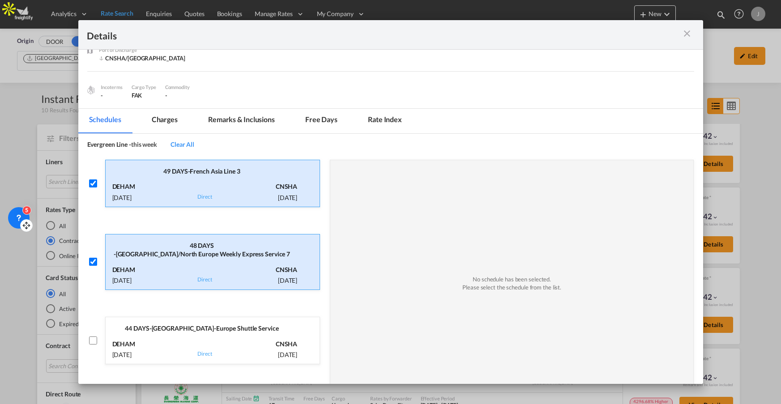
click at [91, 336] on input "Port of ..." at bounding box center [93, 340] width 8 height 8
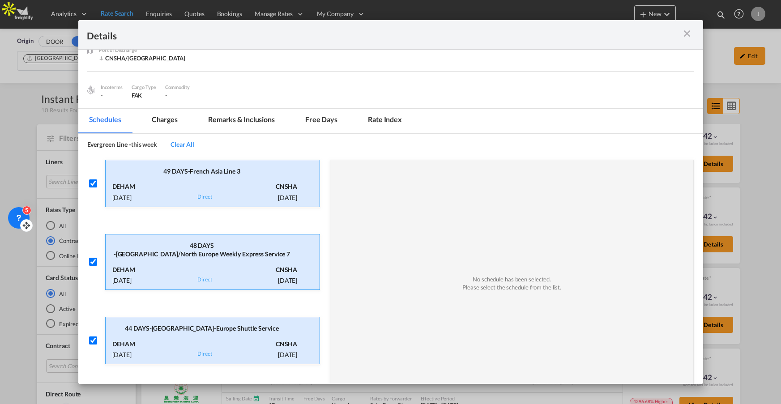
click at [90, 336] on input "Port of ..." at bounding box center [93, 340] width 8 height 8
checkbox input "false"
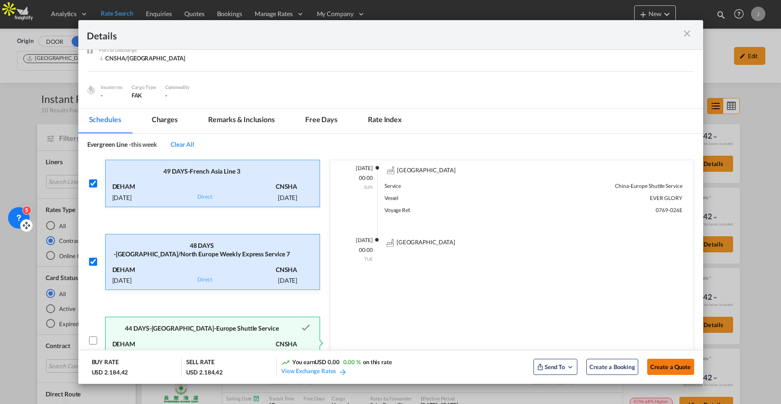
click at [675, 372] on button "Create a Quote" at bounding box center [670, 367] width 47 height 16
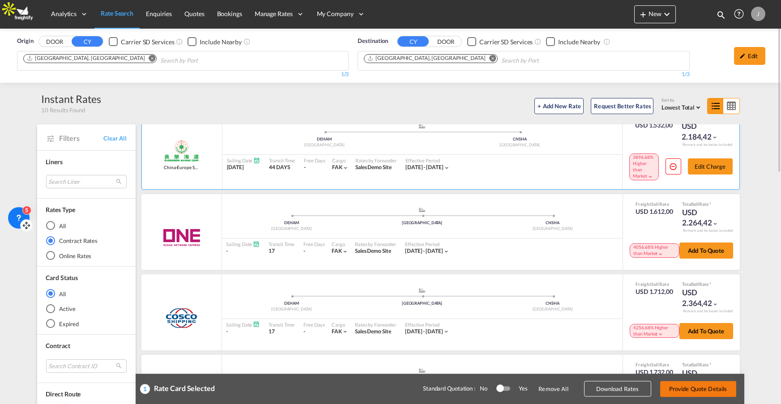
click at [675, 388] on button "Provide Quote Details" at bounding box center [698, 389] width 76 height 16
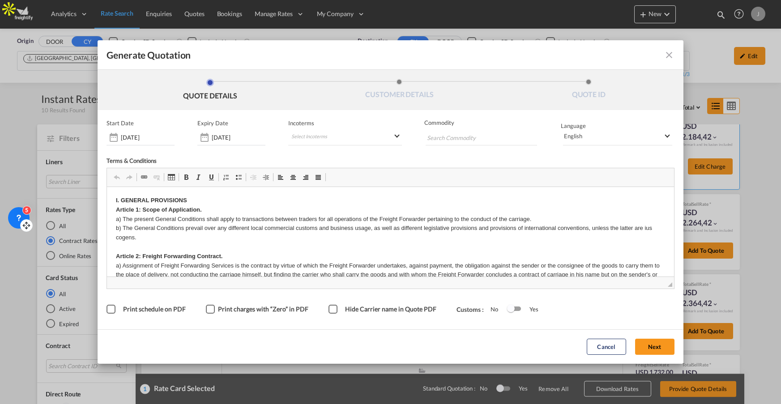
click at [113, 309] on div "Print schedule on PDF" at bounding box center [110, 309] width 9 height 9
click at [610, 348] on button "Cancel" at bounding box center [605, 347] width 39 height 16
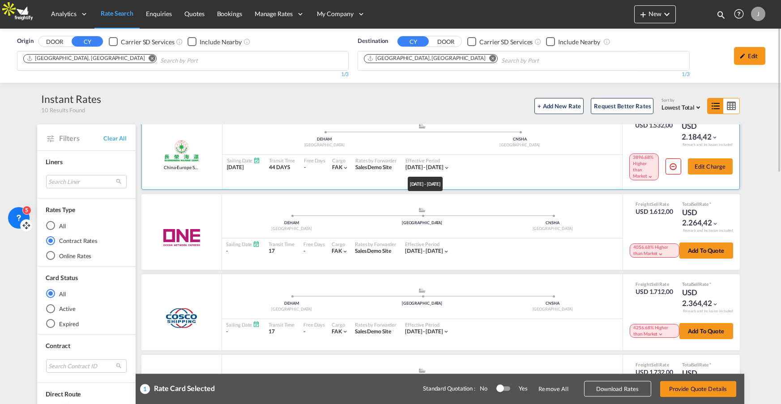
click at [408, 169] on span "26 Aug 2024 - 31 Dec 2025" at bounding box center [424, 167] width 38 height 7
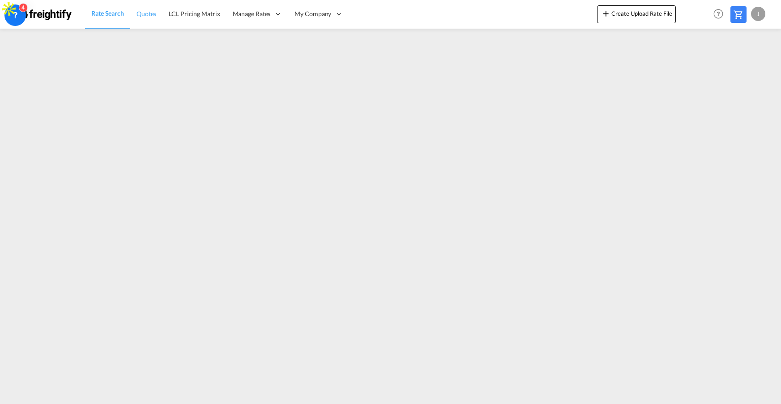
click at [142, 13] on span "Quotes" at bounding box center [146, 14] width 20 height 8
click at [15, 137] on div "4" at bounding box center [14, 129] width 21 height 21
click at [103, 16] on span "Rate Search" at bounding box center [107, 14] width 32 height 8
click at [108, 19] on link "Rate Search" at bounding box center [107, 14] width 45 height 29
click at [110, 8] on link "Rate Search" at bounding box center [107, 14] width 45 height 29
